Goal: Information Seeking & Learning: Find specific fact

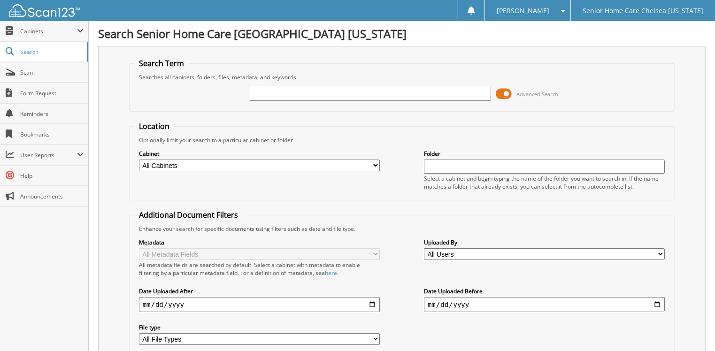
click at [340, 87] on input "text" at bounding box center [370, 94] width 241 height 14
type input "avisleida Morales"
click at [506, 92] on span at bounding box center [504, 94] width 16 height 14
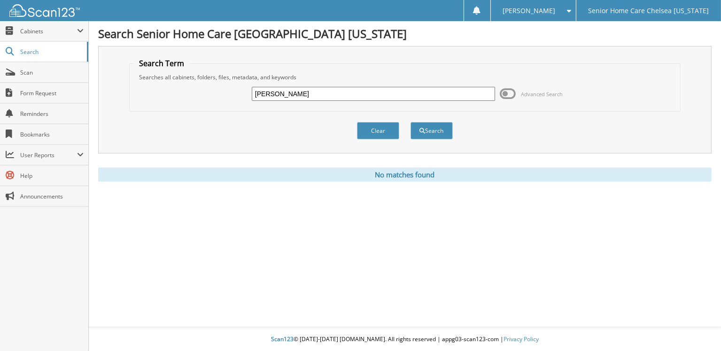
click at [393, 98] on input "avisleida Morales" at bounding box center [373, 94] width 243 height 14
type input "a"
type input "morales"
click at [411, 122] on button "Search" at bounding box center [432, 130] width 42 height 17
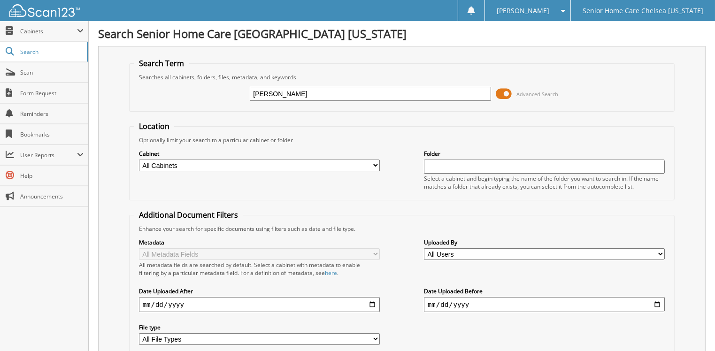
click at [507, 91] on span at bounding box center [504, 94] width 16 height 14
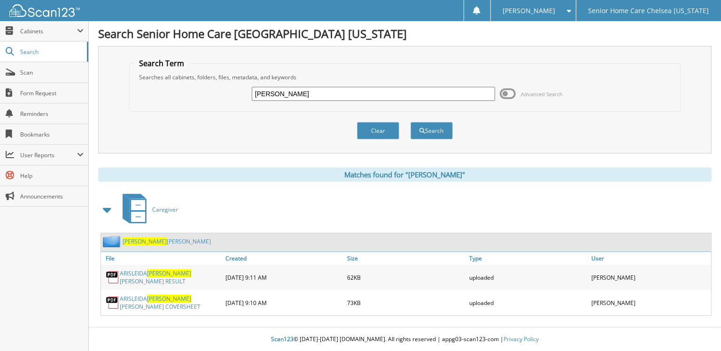
click at [178, 238] on link "Morales De Perez, Arisleida" at bounding box center [167, 242] width 88 height 8
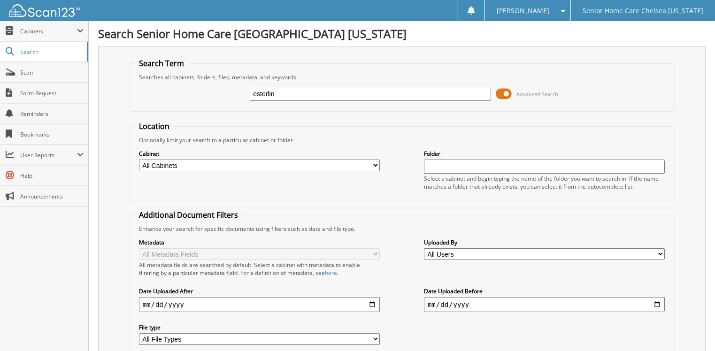
type input "esterlin"
click at [501, 93] on span at bounding box center [504, 94] width 16 height 14
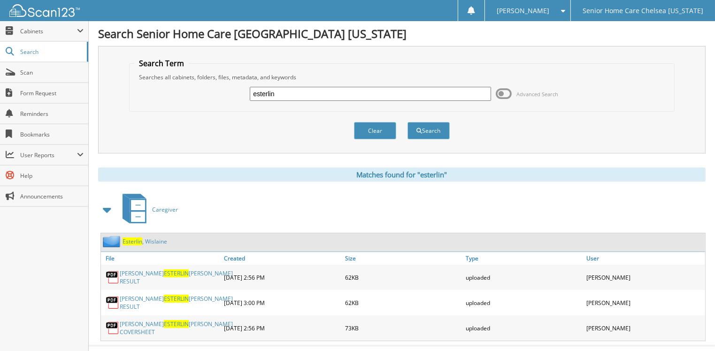
click at [148, 240] on link "Esterlin , Wislaine" at bounding box center [145, 242] width 45 height 8
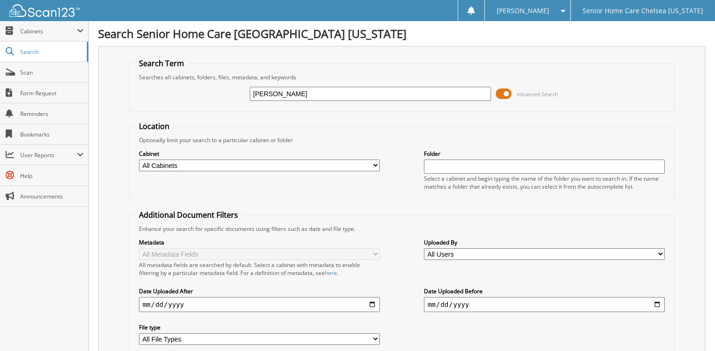
type input "Doris"
click at [496, 90] on span at bounding box center [504, 94] width 16 height 14
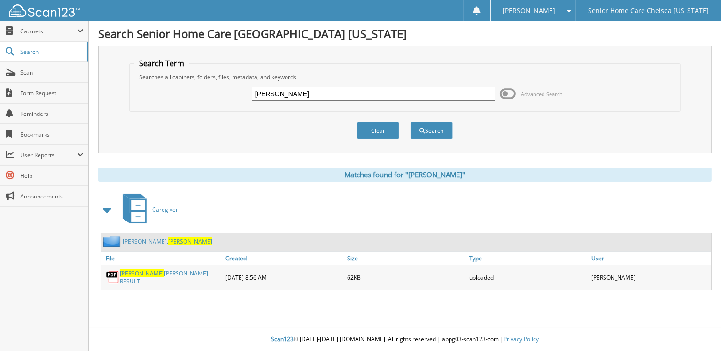
click at [128, 239] on link "ordonez, Doris" at bounding box center [168, 242] width 90 height 8
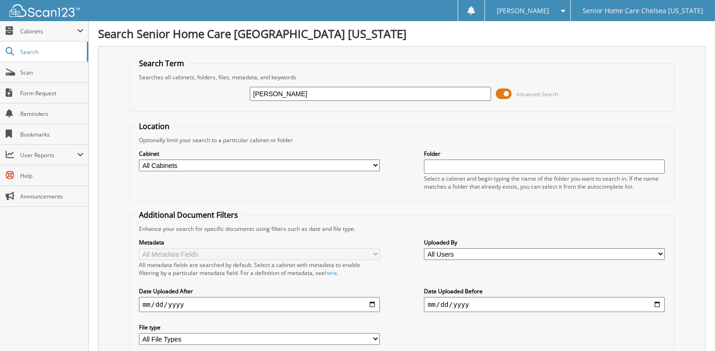
type input "nelly"
click at [505, 91] on span at bounding box center [504, 94] width 16 height 14
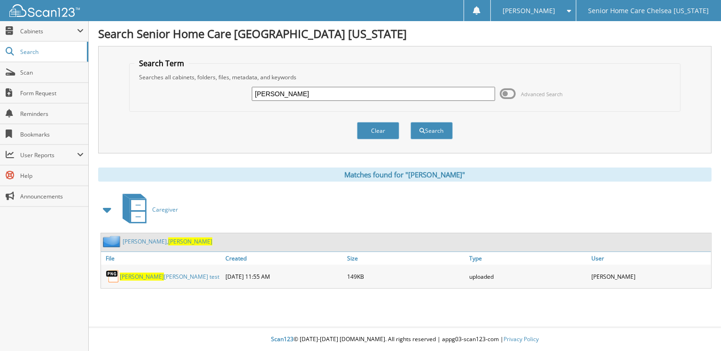
click at [128, 239] on link "[PERSON_NAME]" at bounding box center [168, 242] width 90 height 8
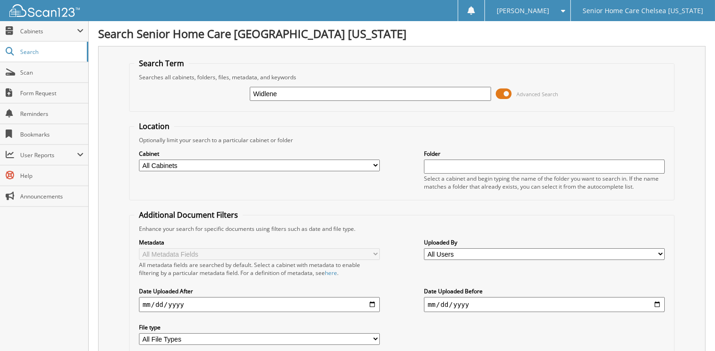
type input "Widlene"
click at [506, 88] on span at bounding box center [504, 94] width 16 height 14
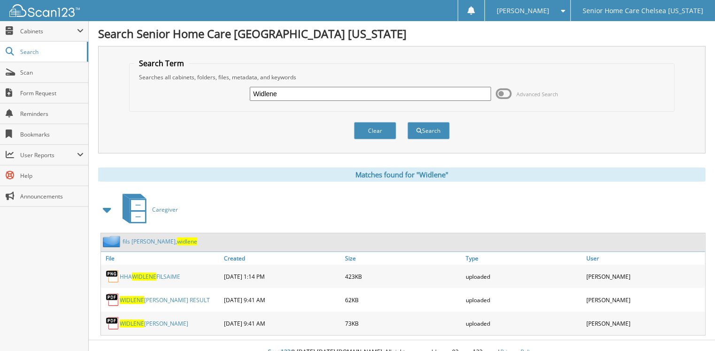
click at [177, 238] on span "widlene" at bounding box center [187, 242] width 20 height 8
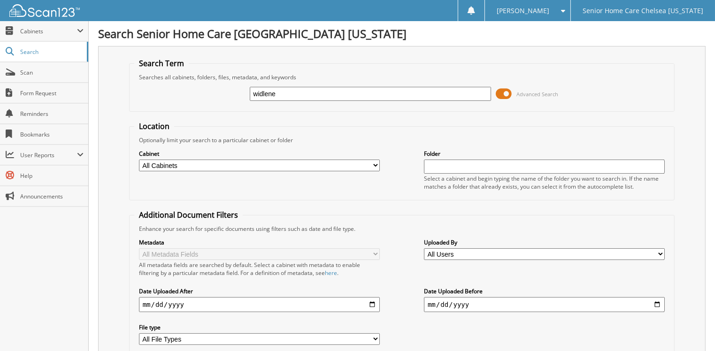
type input "widlene"
click at [497, 94] on span at bounding box center [504, 94] width 16 height 14
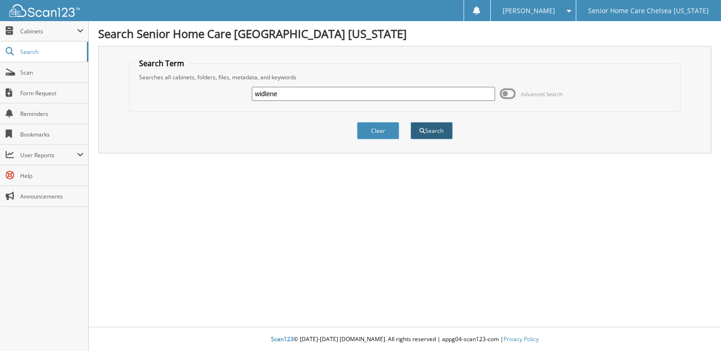
click at [433, 126] on button "Search" at bounding box center [432, 130] width 42 height 17
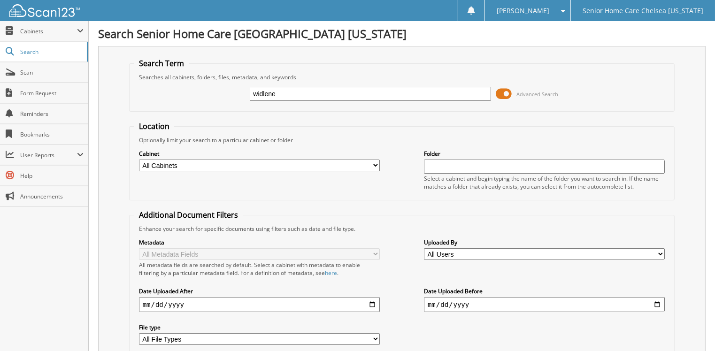
click at [502, 92] on span at bounding box center [504, 94] width 16 height 14
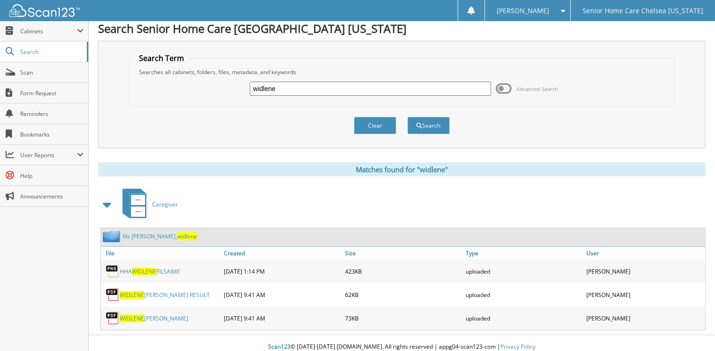
scroll to position [9, 0]
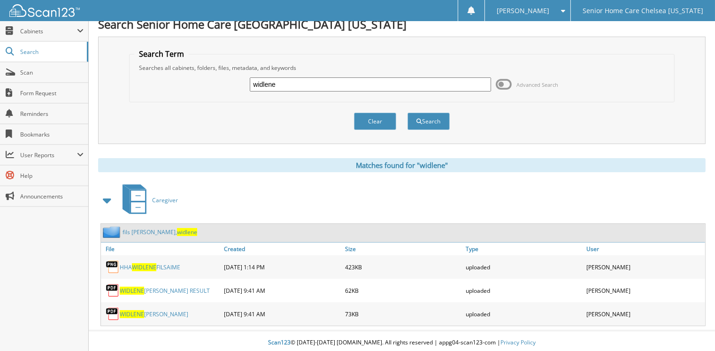
click at [177, 228] on span "widlene" at bounding box center [187, 232] width 20 height 8
